Goal: Find specific page/section: Find specific page/section

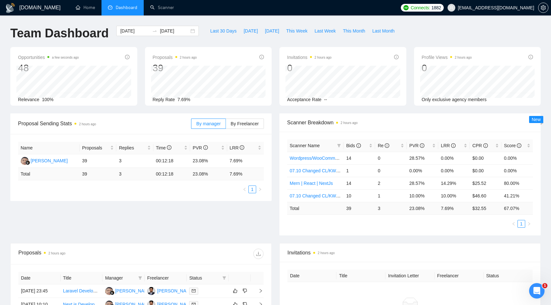
click at [430, 9] on span "Connects:" at bounding box center [420, 7] width 19 height 7
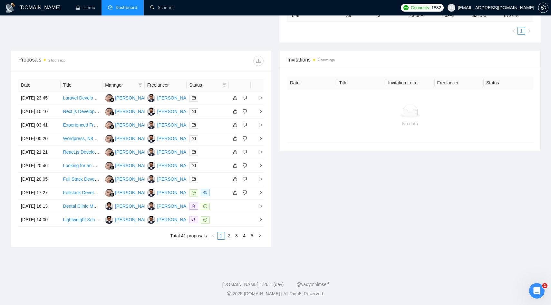
scroll to position [254, 0]
click at [230, 234] on link "2" at bounding box center [228, 235] width 7 height 7
click at [222, 238] on link "1" at bounding box center [221, 235] width 7 height 7
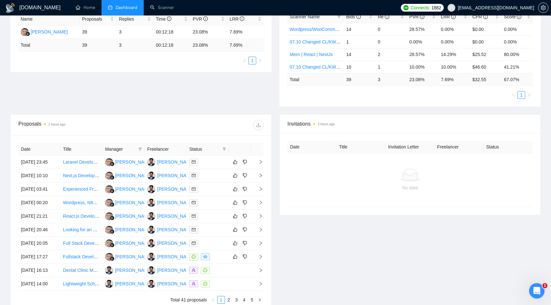
scroll to position [131, 0]
